Goal: Information Seeking & Learning: Understand process/instructions

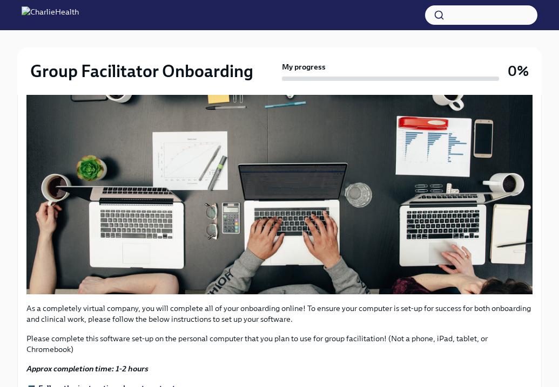
scroll to position [485, 0]
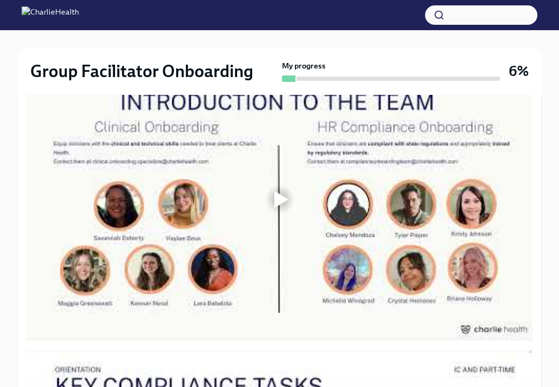
scroll to position [648, 0]
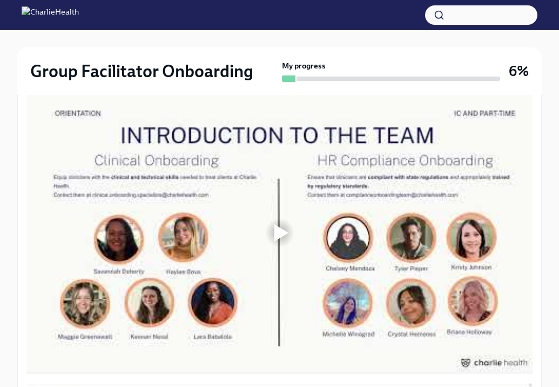
click at [281, 230] on div at bounding box center [281, 233] width 14 height 17
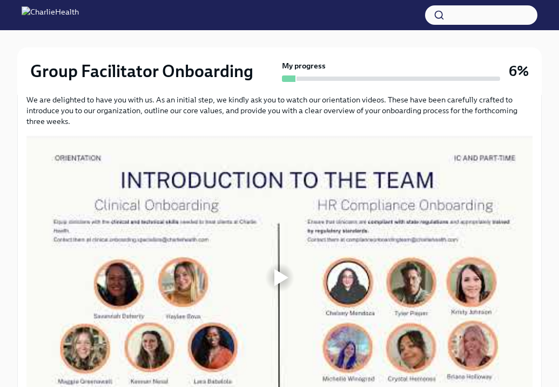
scroll to position [575, 0]
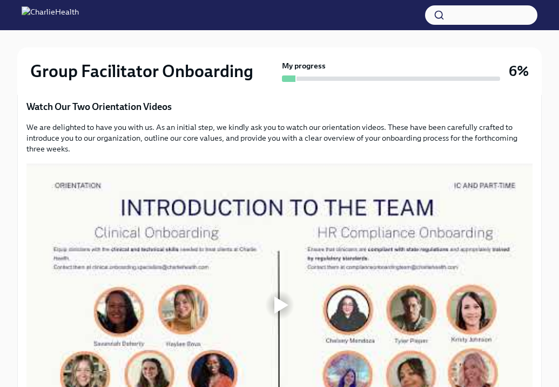
click at [283, 312] on div at bounding box center [281, 305] width 14 height 17
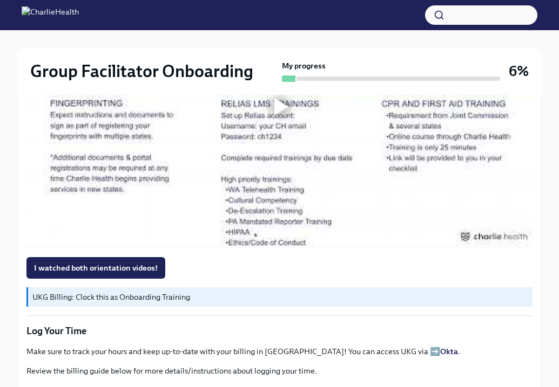
scroll to position [1037, 0]
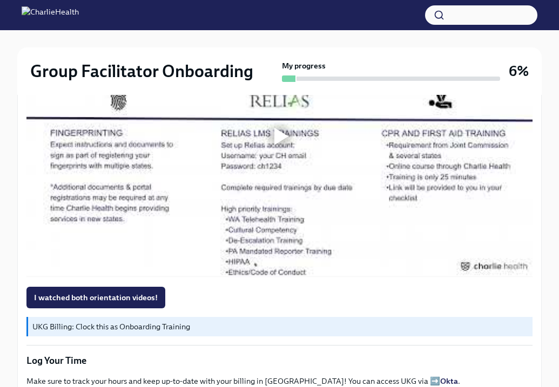
click at [302, 161] on div at bounding box center [279, 136] width 506 height 284
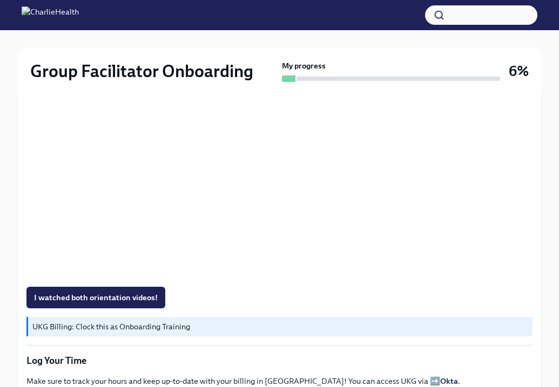
click at [344, 296] on div "I watched both orientation videos!" at bounding box center [279, 298] width 506 height 22
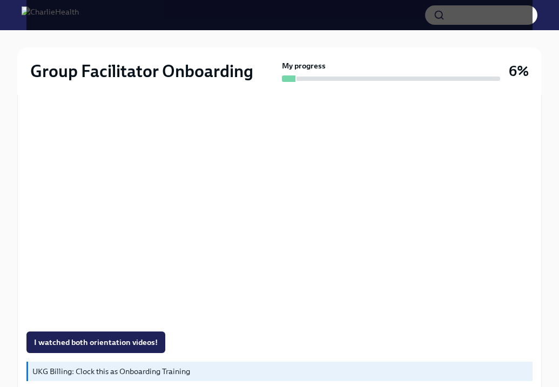
scroll to position [1022, 0]
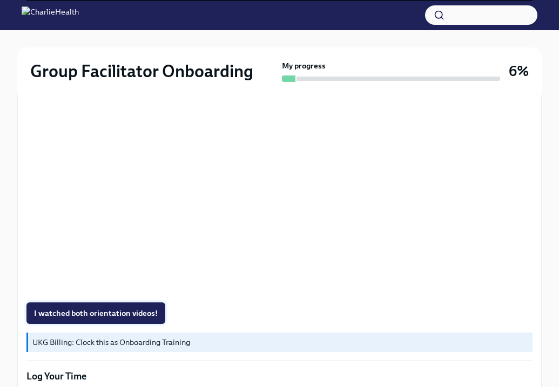
click at [138, 308] on span "I watched both orientation videos!" at bounding box center [96, 313] width 124 height 11
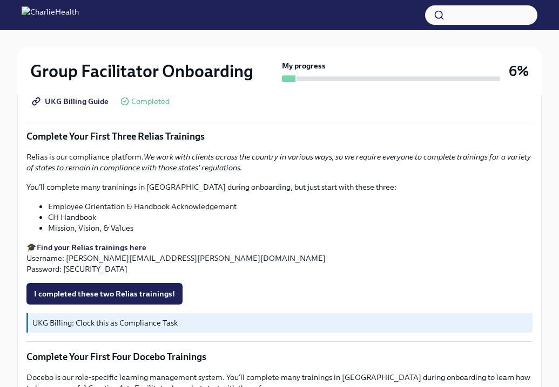
scroll to position [1390, 0]
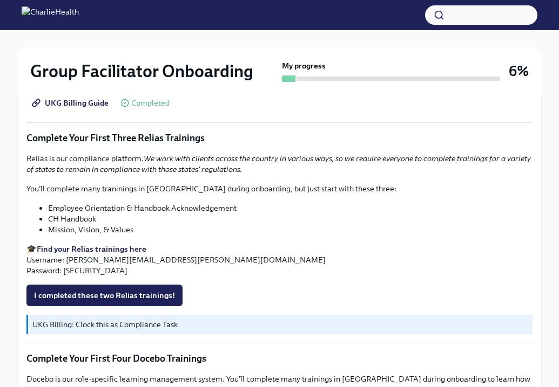
click at [128, 246] on strong "Find your Relias trainings here" at bounding box center [92, 249] width 110 height 10
click at [313, 186] on p "You'll complete many traninings in Relias during onboarding, but just start wit…" at bounding box center [279, 188] width 506 height 11
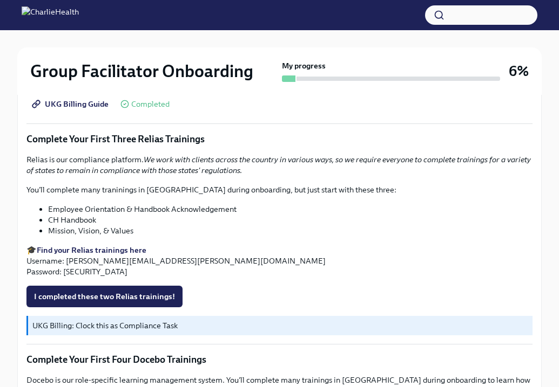
scroll to position [1403, 0]
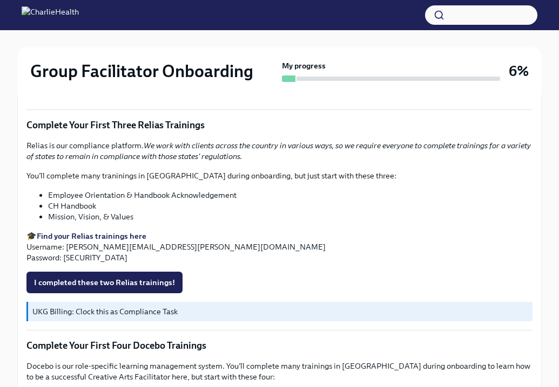
click at [111, 233] on strong "Find your Relias trainings here" at bounding box center [92, 237] width 110 height 10
